Goal: Task Accomplishment & Management: Manage account settings

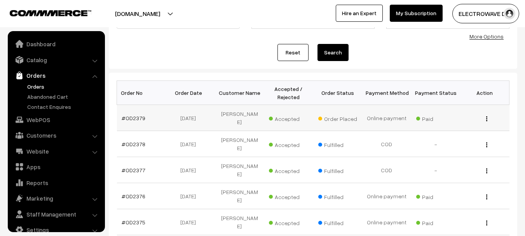
scroll to position [12, 0]
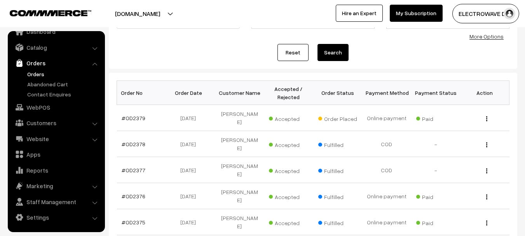
click at [35, 71] on link "Orders" at bounding box center [63, 74] width 77 height 8
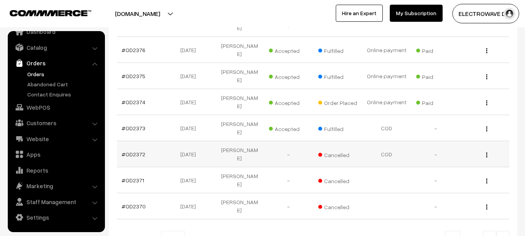
scroll to position [255, 0]
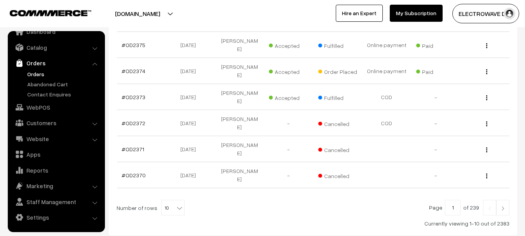
click at [507, 200] on link at bounding box center [502, 208] width 13 height 16
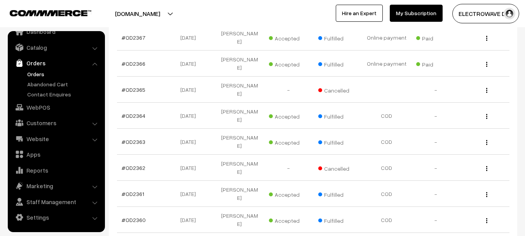
scroll to position [272, 0]
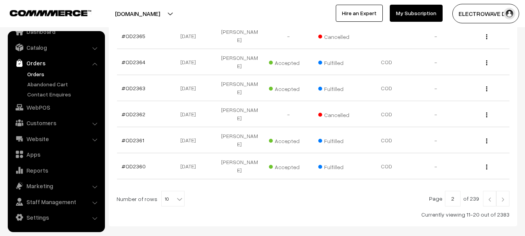
click at [488, 191] on link at bounding box center [489, 199] width 13 height 16
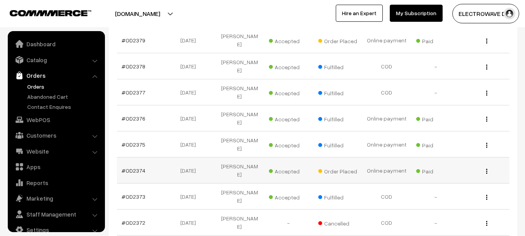
scroll to position [12, 0]
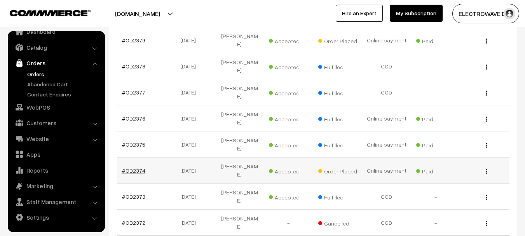
click at [138, 167] on link "#OD2374" at bounding box center [134, 170] width 24 height 7
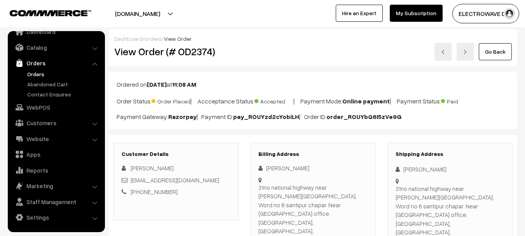
scroll to position [117, 0]
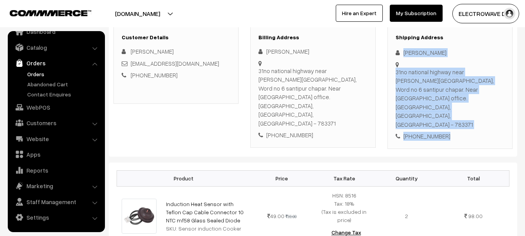
drag, startPoint x: 404, startPoint y: 51, endPoint x: 452, endPoint y: 115, distance: 79.7
click at [452, 117] on div "Shipping Address Afruza Begum 31no national highway near chapar gandhi maidan.,…" at bounding box center [449, 87] width 125 height 123
copy div "Afruza Begum 31no national highway near chapar gandhi maidan., Word no 6 santip…"
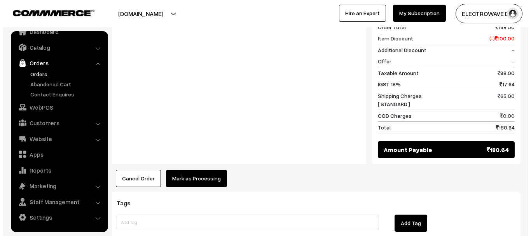
scroll to position [422, 0]
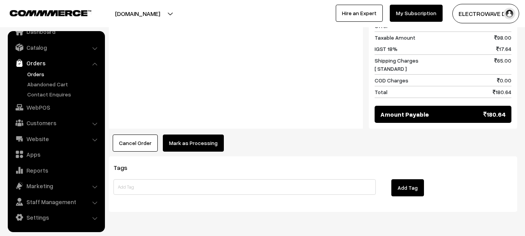
drag, startPoint x: 184, startPoint y: 128, endPoint x: 187, endPoint y: 123, distance: 5.9
click at [188, 134] on button "Mark as Processing" at bounding box center [193, 142] width 61 height 17
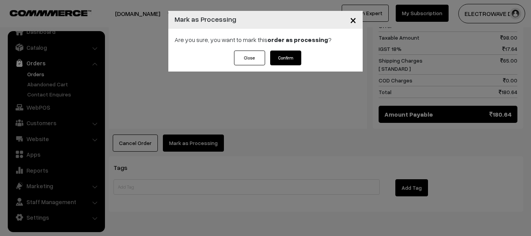
click at [283, 64] on button "Confirm" at bounding box center [285, 58] width 31 height 15
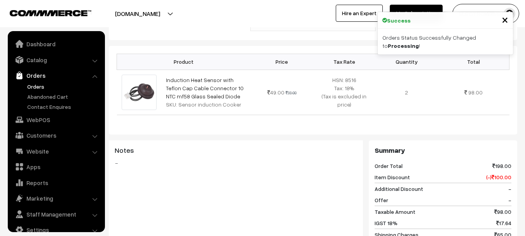
scroll to position [12, 0]
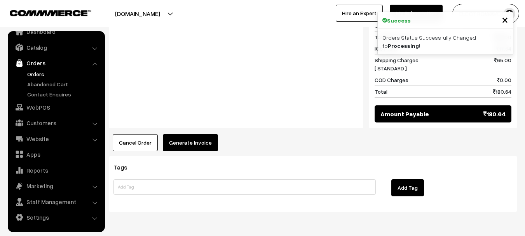
click at [197, 134] on button "Generate Invoice" at bounding box center [190, 142] width 55 height 17
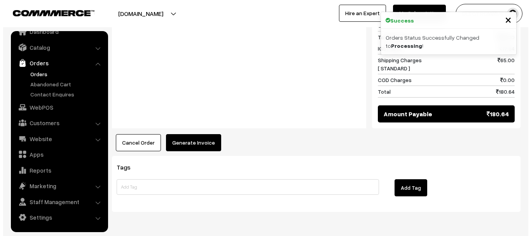
scroll to position [408, 0]
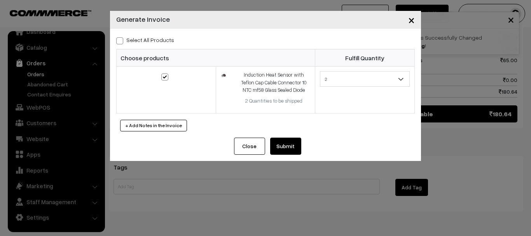
click at [283, 143] on button "Submit" at bounding box center [285, 146] width 31 height 17
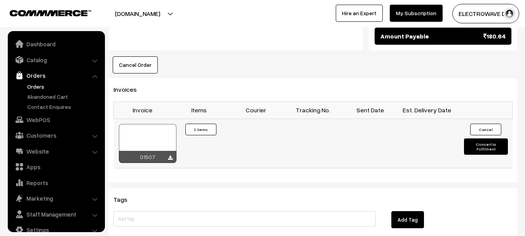
scroll to position [12, 0]
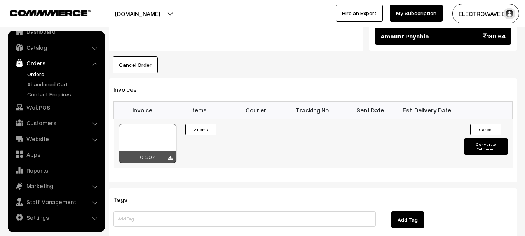
click at [168, 124] on div at bounding box center [148, 143] width 58 height 39
click at [488, 138] on button "Convert to Fulfilment" at bounding box center [486, 146] width 44 height 16
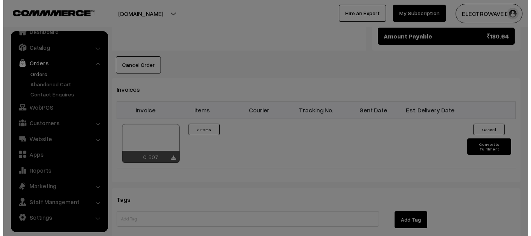
scroll to position [486, 0]
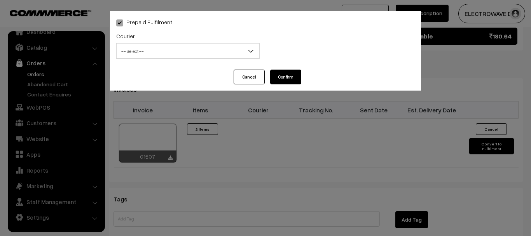
click at [193, 52] on span "-- Select --" at bounding box center [188, 51] width 143 height 14
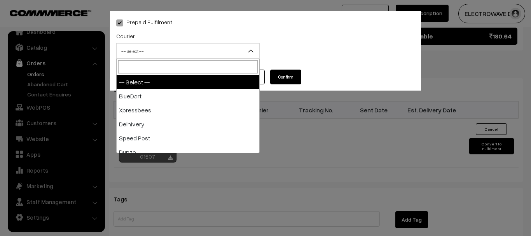
type input "I"
type input "PO"
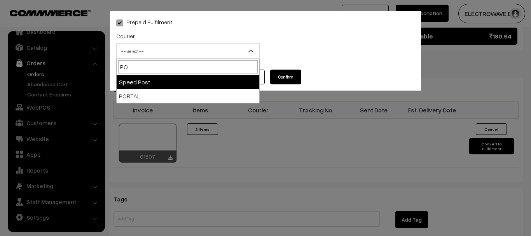
select select "5"
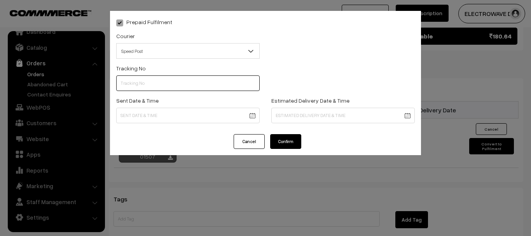
click at [163, 86] on input "text" at bounding box center [187, 83] width 143 height 16
click at [132, 85] on input "CT250927481IN" at bounding box center [187, 83] width 143 height 16
click at [132, 83] on input "CT250927481IN" at bounding box center [187, 83] width 143 height 16
click at [134, 86] on input "CT250927481IN" at bounding box center [187, 83] width 143 height 16
click at [136, 84] on input "CT250927481IN" at bounding box center [187, 83] width 143 height 16
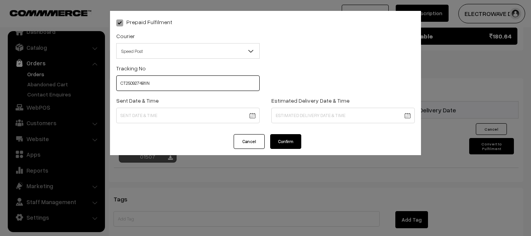
click at [136, 83] on input "CT250927481IN" at bounding box center [187, 83] width 143 height 16
click at [137, 84] on input "CT250927481IN" at bounding box center [187, 83] width 143 height 16
click at [139, 85] on input "CT250927481IN" at bounding box center [187, 83] width 143 height 16
click at [145, 86] on input "CT250927481IN" at bounding box center [187, 83] width 143 height 16
type input "CT250927481IN"
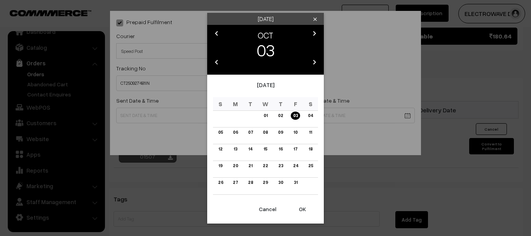
click at [303, 208] on button "OK" at bounding box center [302, 209] width 31 height 17
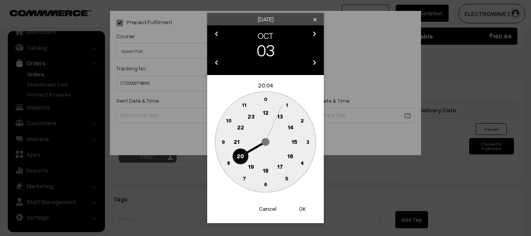
click at [303, 208] on button "OK" at bounding box center [302, 208] width 31 height 17
type input "03-10-2025 20:04"
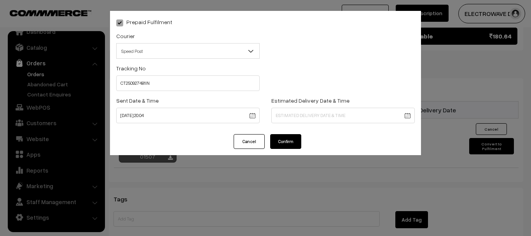
click at [303, 208] on div "Prepaid Fulfilment Courier -- Select -- BlueDart Xpressbees Delhivery Speed Pos…" at bounding box center [265, 118] width 531 height 236
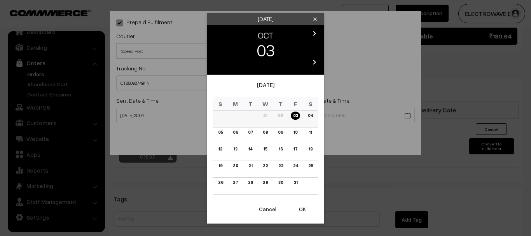
drag, startPoint x: 310, startPoint y: 120, endPoint x: 309, endPoint y: 115, distance: 5.5
click at [317, 35] on icon "chevron_right" at bounding box center [314, 33] width 9 height 9
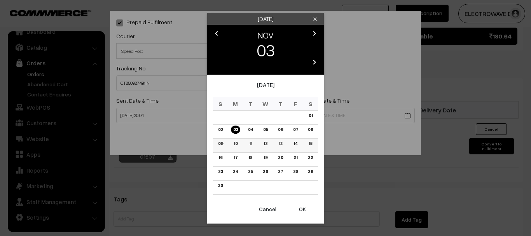
click at [235, 141] on link "10" at bounding box center [235, 144] width 9 height 8
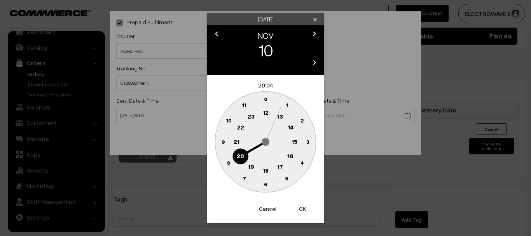
click at [299, 208] on button "OK" at bounding box center [302, 208] width 31 height 17
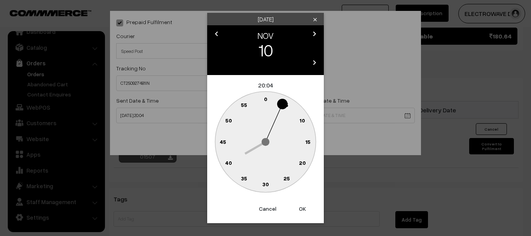
drag, startPoint x: 299, startPoint y: 208, endPoint x: 295, endPoint y: 193, distance: 15.6
click at [299, 206] on button "OK" at bounding box center [302, 208] width 31 height 17
type input "10-11-2025 20:04"
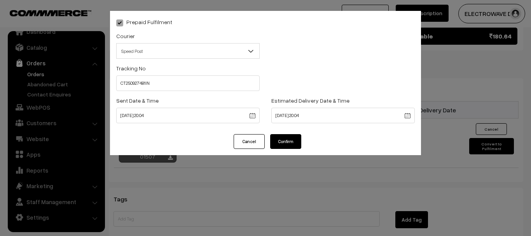
click at [288, 142] on button "Confirm" at bounding box center [285, 141] width 31 height 15
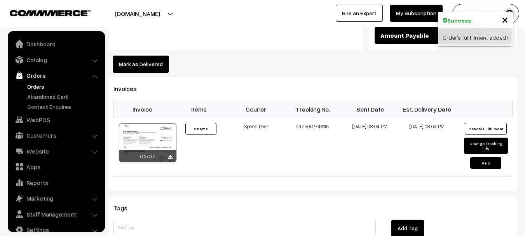
scroll to position [12, 0]
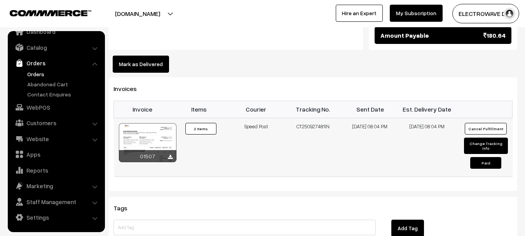
drag, startPoint x: 310, startPoint y: 98, endPoint x: 324, endPoint y: 101, distance: 14.3
click at [324, 118] on td "CT250927481IN" at bounding box center [312, 147] width 57 height 59
click at [24, 73] on ul "Orders" at bounding box center [56, 84] width 93 height 28
click at [31, 73] on link "Orders" at bounding box center [63, 74] width 77 height 8
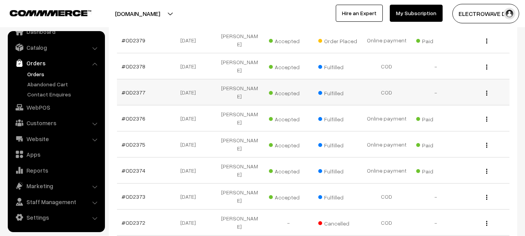
scroll to position [117, 0]
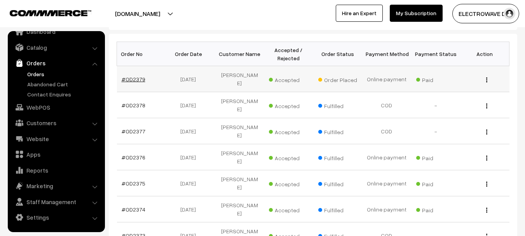
click at [134, 76] on link "#OD2379" at bounding box center [134, 79] width 24 height 7
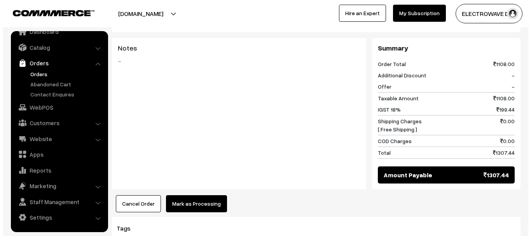
scroll to position [427, 0]
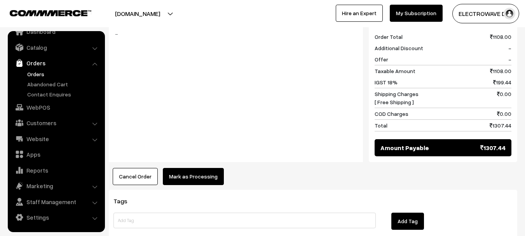
click at [197, 168] on button "Mark as Processing" at bounding box center [193, 176] width 61 height 17
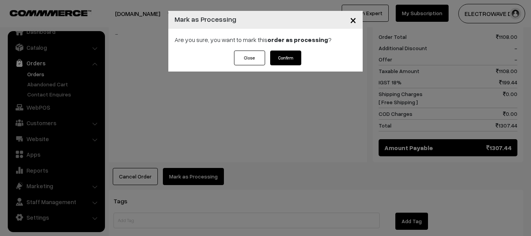
click at [284, 57] on button "Confirm" at bounding box center [285, 58] width 31 height 15
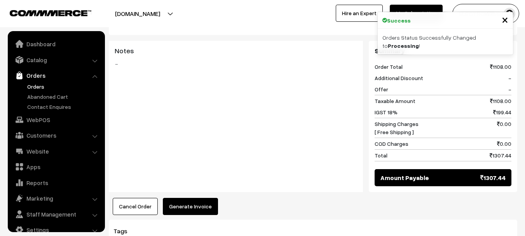
scroll to position [12, 0]
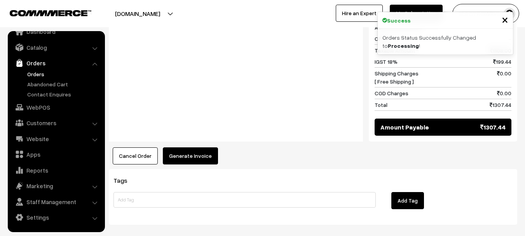
click at [199, 147] on button "Generate Invoice" at bounding box center [190, 155] width 55 height 17
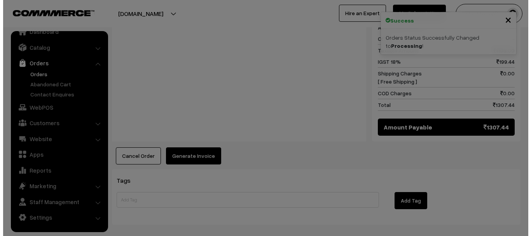
scroll to position [439, 0]
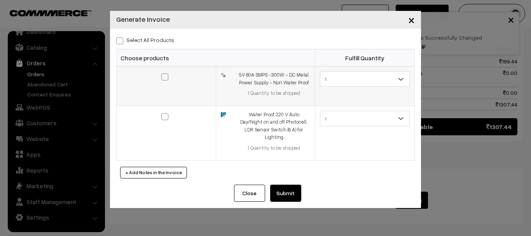
drag, startPoint x: 122, startPoint y: 42, endPoint x: 161, endPoint y: 73, distance: 49.8
click at [122, 43] on span at bounding box center [119, 40] width 7 height 7
click at [121, 42] on input "Select All Products" at bounding box center [118, 39] width 5 height 5
checkbox input "true"
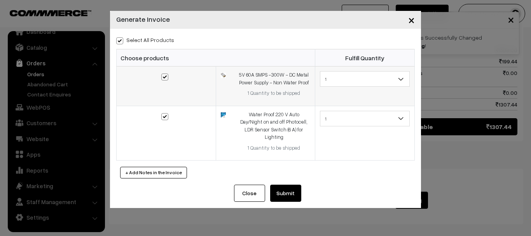
checkbox input "true"
click at [288, 185] on button "Submit" at bounding box center [285, 193] width 31 height 17
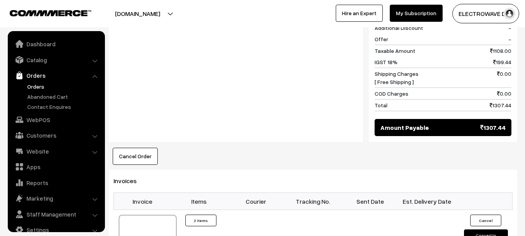
click at [160, 215] on div at bounding box center [148, 234] width 58 height 39
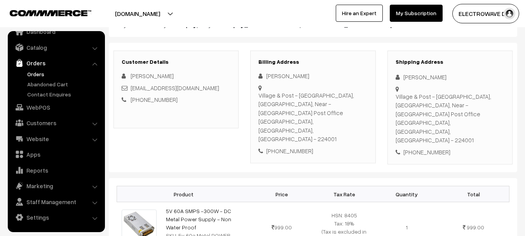
scroll to position [89, 0]
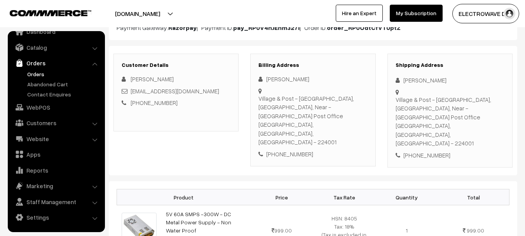
click at [476, 114] on div "Village & Post - [GEOGRAPHIC_DATA], [GEOGRAPHIC_DATA], Near - [GEOGRAPHIC_DATA]…" at bounding box center [450, 121] width 109 height 52
copy div "224001"
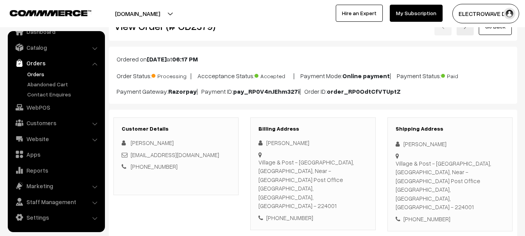
scroll to position [39, 0]
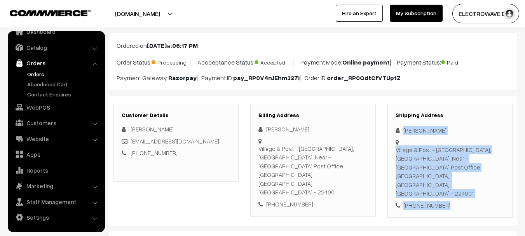
drag, startPoint x: 456, startPoint y: 186, endPoint x: 396, endPoint y: 125, distance: 85.7
click at [396, 125] on div "Shipping Address Nitin Kumar Village & Post - Gopalpur, Ayodhya, Near - Gopalpu…" at bounding box center [449, 161] width 125 height 114
copy div "Nitin Kumar Village & Post - Gopalpur, Ayodhya, Near - Gopalpur Post Office Ayo…"
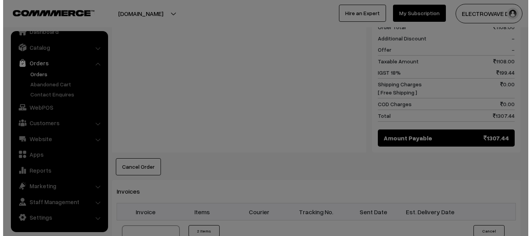
scroll to position [428, 0]
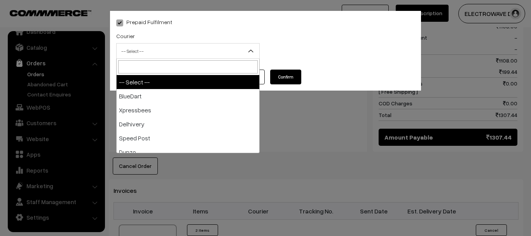
click at [185, 49] on span "-- Select --" at bounding box center [188, 51] width 143 height 14
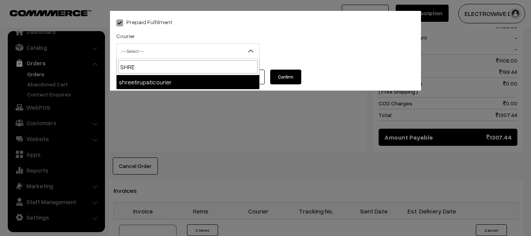
type input "SHREE"
select select "8"
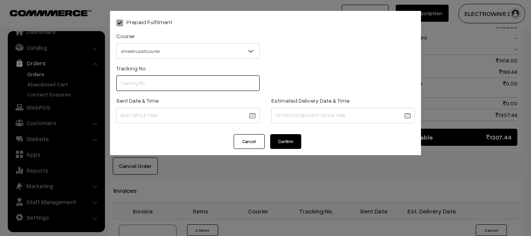
click at [220, 89] on input "text" at bounding box center [187, 83] width 143 height 16
type input "374800046293"
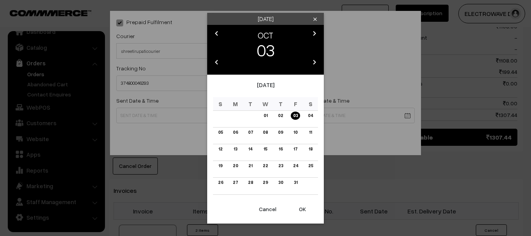
click at [300, 210] on button "OK" at bounding box center [302, 209] width 31 height 17
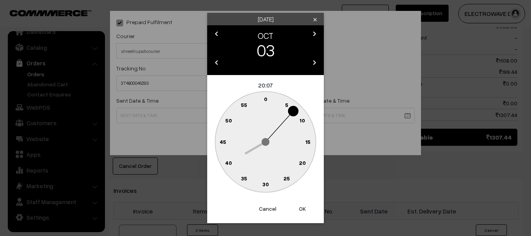
click at [300, 210] on button "OK" at bounding box center [302, 208] width 31 height 17
type input "03-10-2025 20:07"
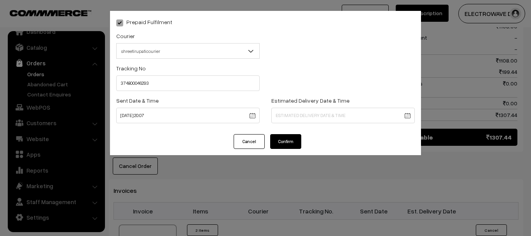
click at [321, 115] on body "Thank you for showing interest. Our team will call you shortly. Close dhruvpro.…" at bounding box center [265, 26] width 531 height 909
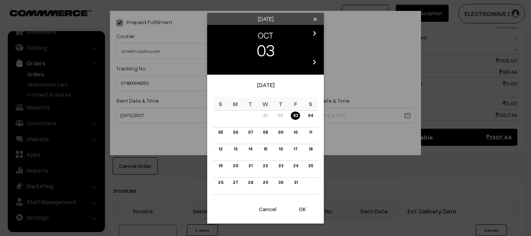
click at [314, 33] on icon "chevron_right" at bounding box center [314, 33] width 9 height 9
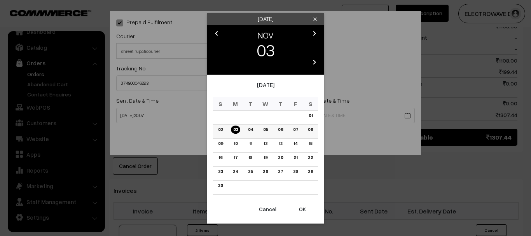
click at [283, 129] on link "06" at bounding box center [281, 130] width 10 height 8
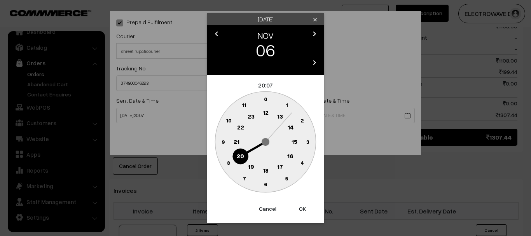
click at [302, 209] on button "OK" at bounding box center [302, 208] width 31 height 17
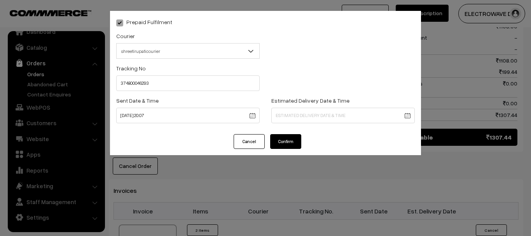
type input "06-11-2025 20:07"
click at [288, 139] on button "Confirm" at bounding box center [285, 141] width 31 height 15
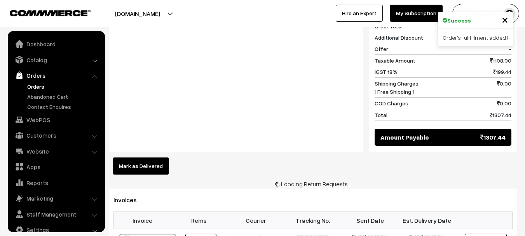
scroll to position [12, 0]
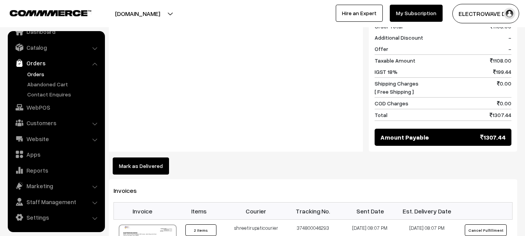
click at [38, 74] on link "Orders" at bounding box center [63, 74] width 77 height 8
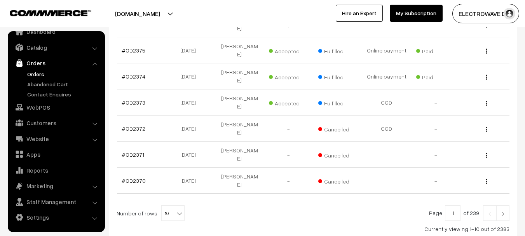
scroll to position [255, 0]
